Goal: Task Accomplishment & Management: Manage account settings

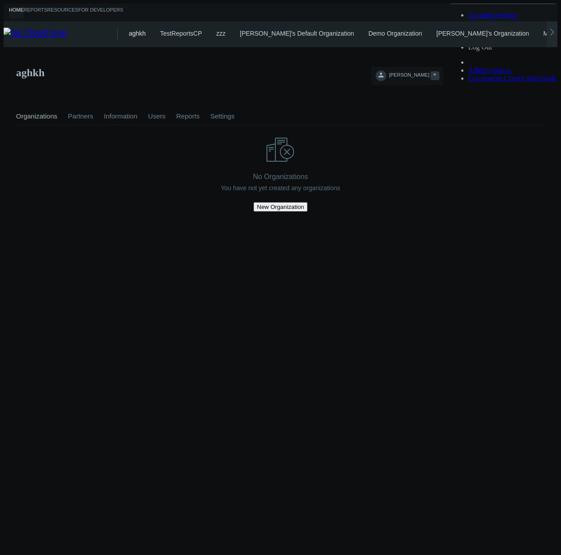
click at [429, 72] on span "[PERSON_NAME]" at bounding box center [409, 77] width 40 height 10
click at [517, 19] on span "Account Settings" at bounding box center [492, 15] width 49 height 8
